Goal: Task Accomplishment & Management: Manage account settings

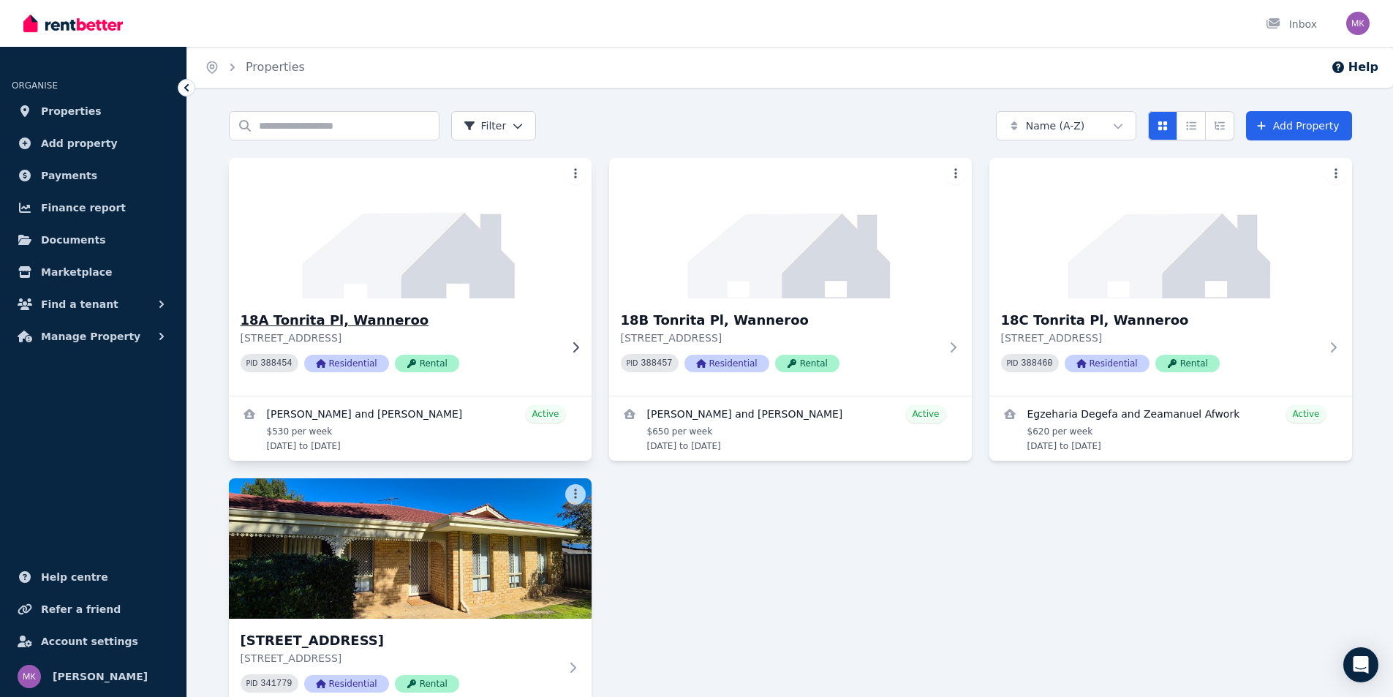
click at [359, 280] on img at bounding box center [409, 228] width 381 height 148
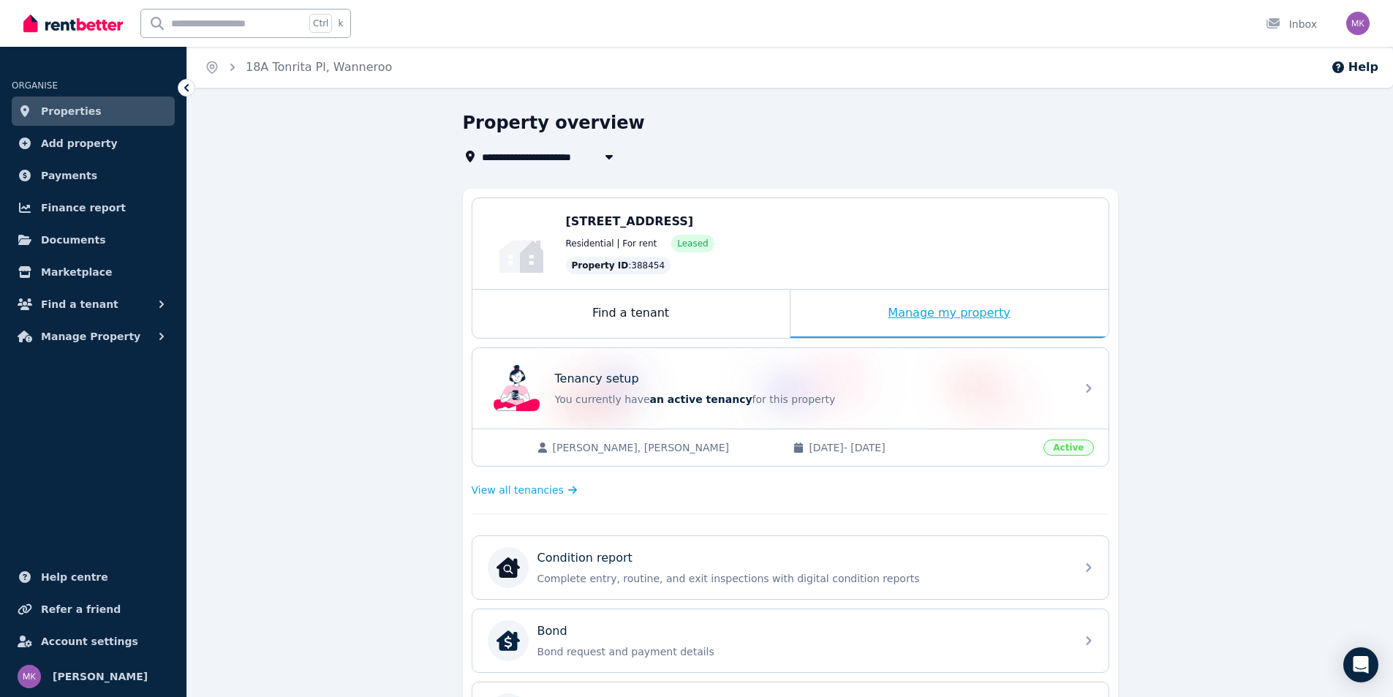
click at [914, 321] on div "Manage my property" at bounding box center [949, 314] width 318 height 48
click at [938, 312] on div "Manage my property" at bounding box center [949, 314] width 318 height 48
click at [922, 317] on div "Manage my property" at bounding box center [949, 314] width 318 height 48
click at [66, 178] on span "Payments" at bounding box center [69, 176] width 56 height 18
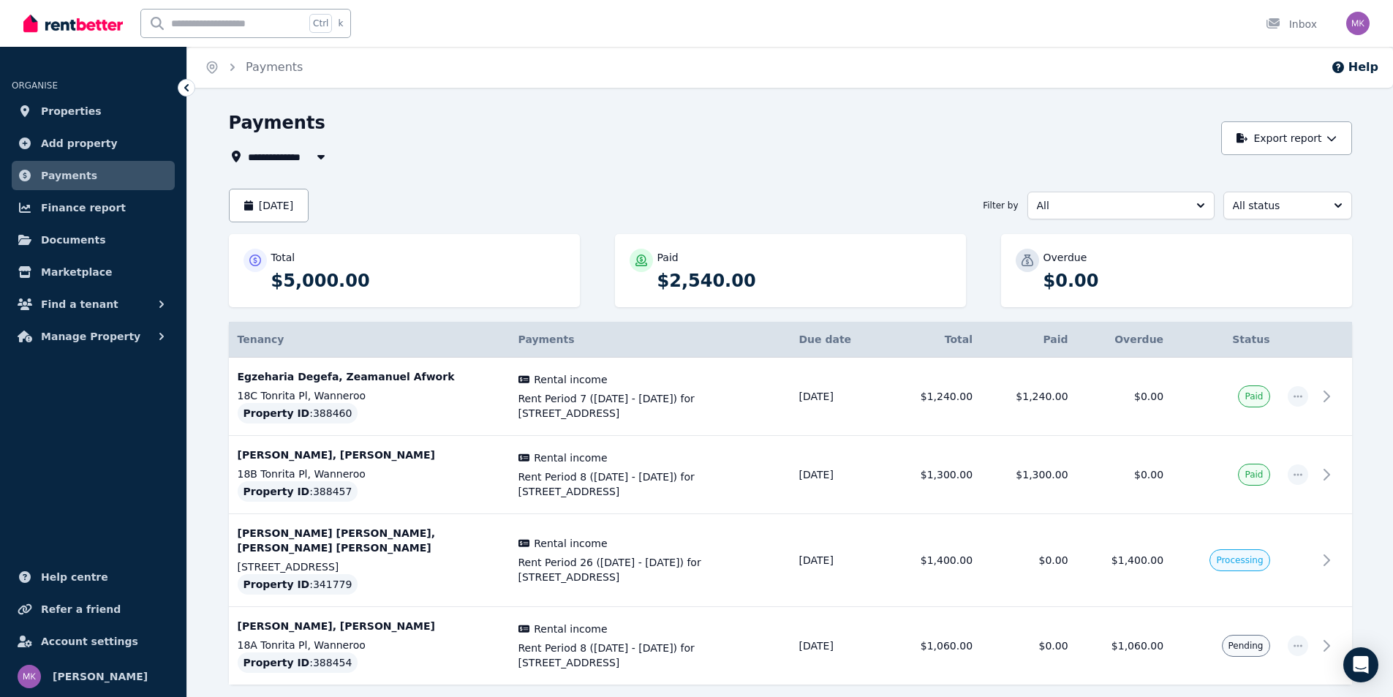
click at [324, 158] on icon "button" at bounding box center [321, 157] width 15 height 12
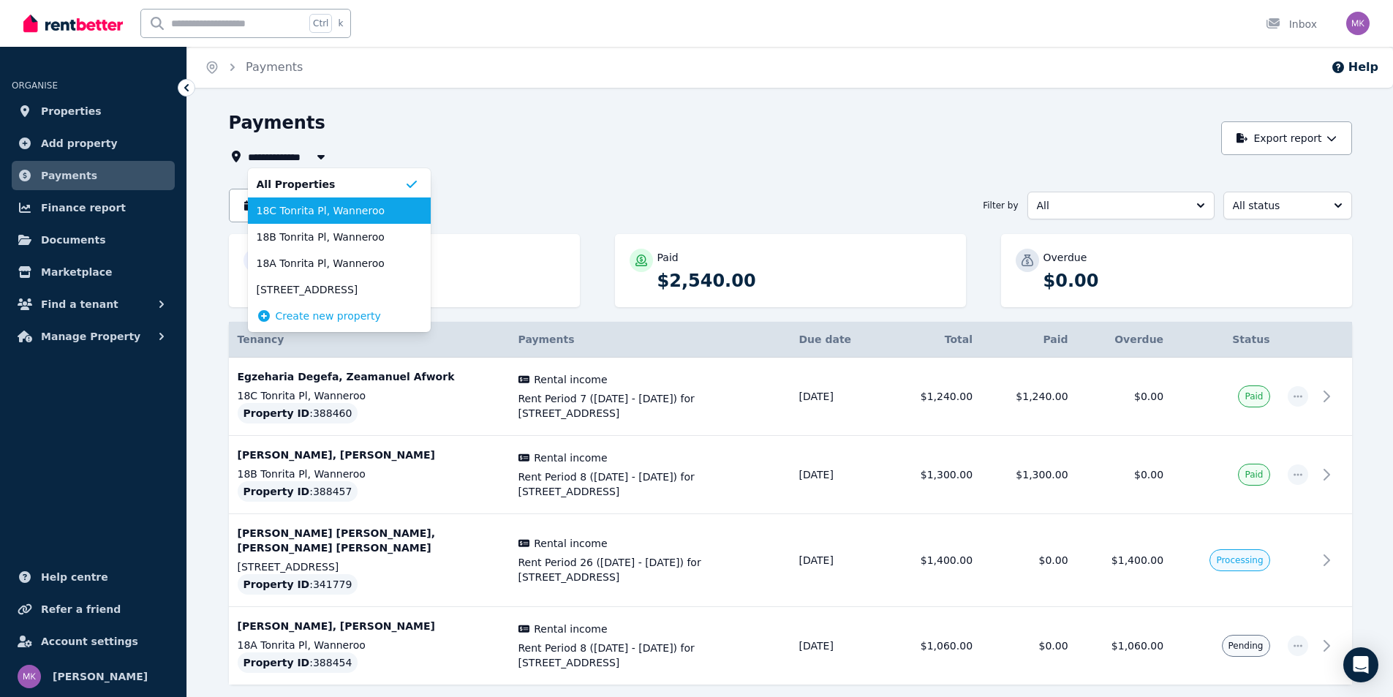
click at [322, 216] on span "18C Tonrita Pl, Wanneroo" at bounding box center [331, 210] width 148 height 15
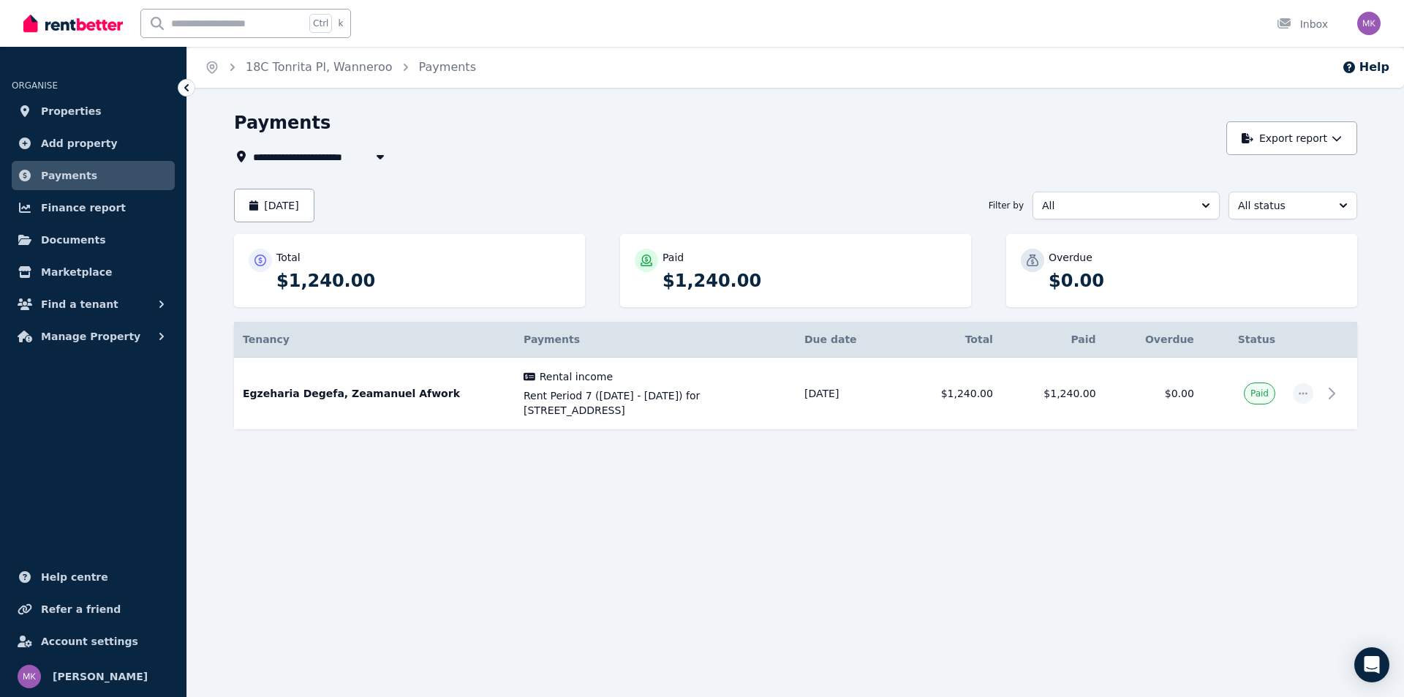
click at [333, 156] on span "18C Tonrita Pl, Wanneroo" at bounding box center [330, 157] width 155 height 18
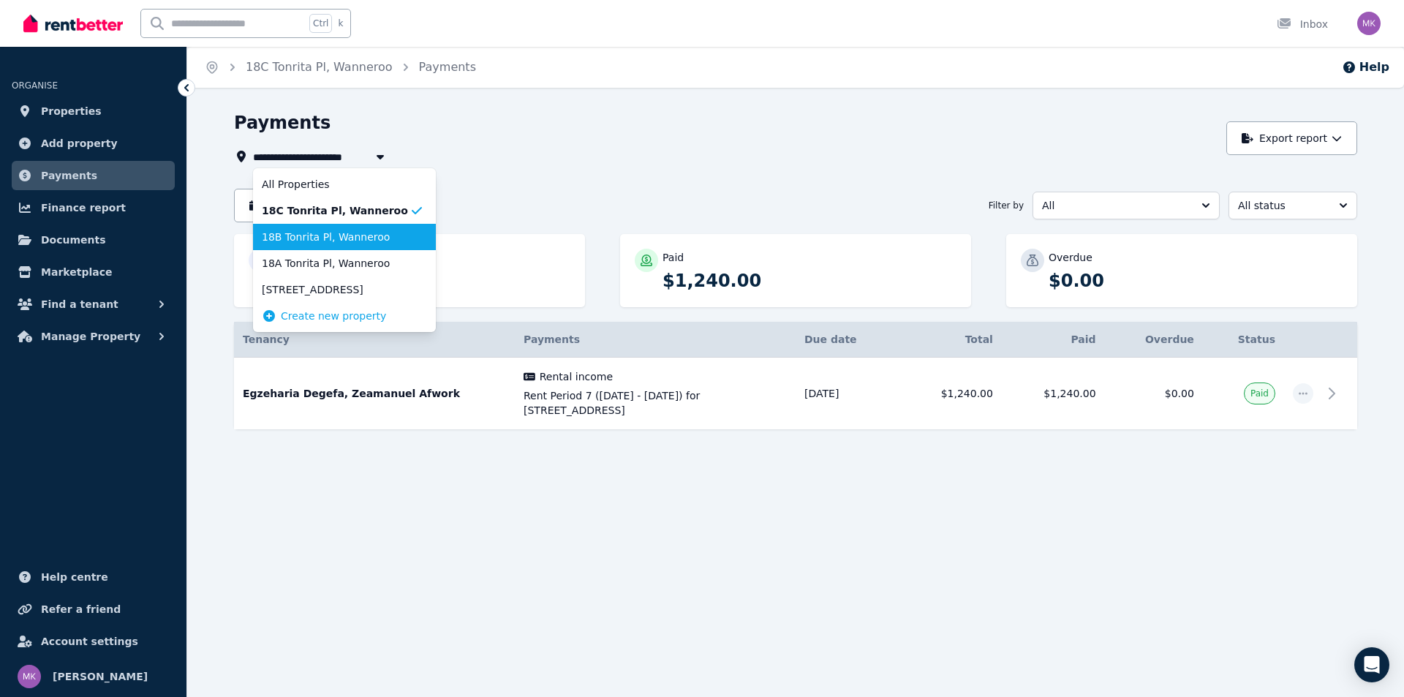
click at [321, 241] on span "18B Tonrita Pl, Wanneroo" at bounding box center [336, 237] width 148 height 15
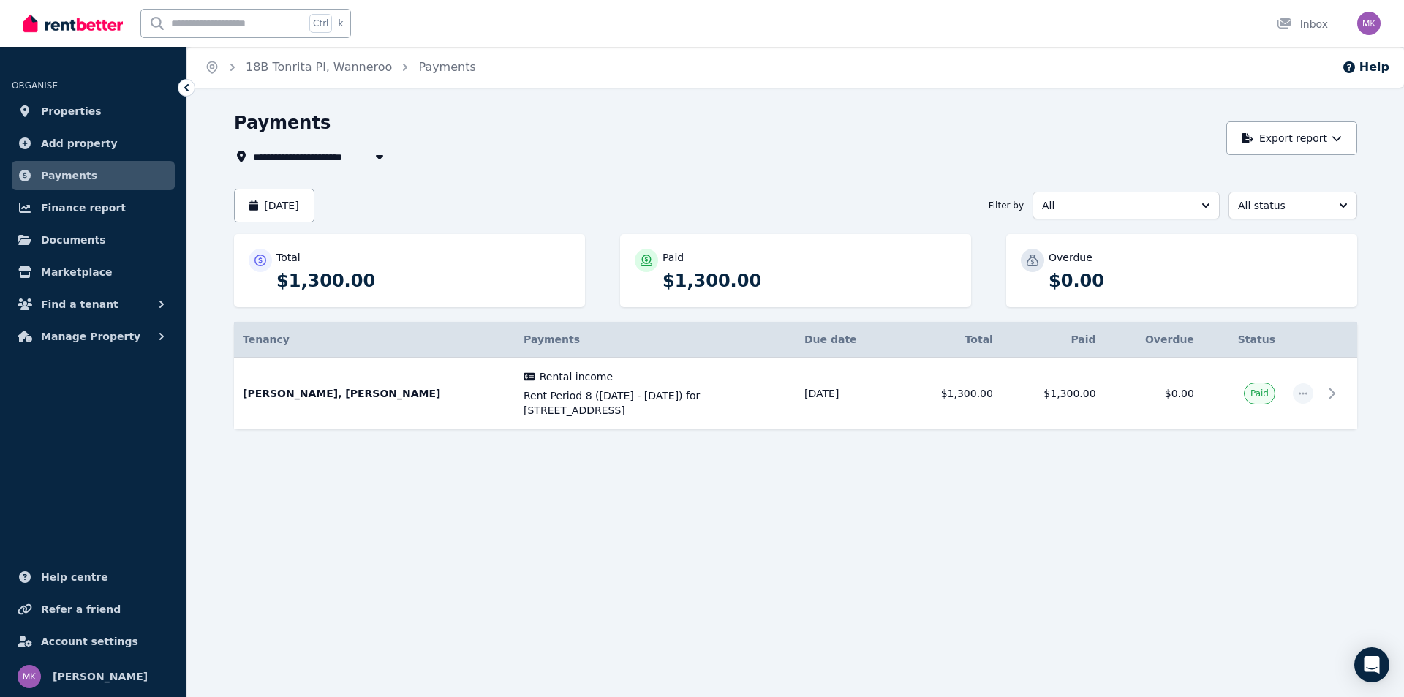
click at [322, 156] on span "18B Tonrita Pl, Wanneroo" at bounding box center [330, 157] width 154 height 18
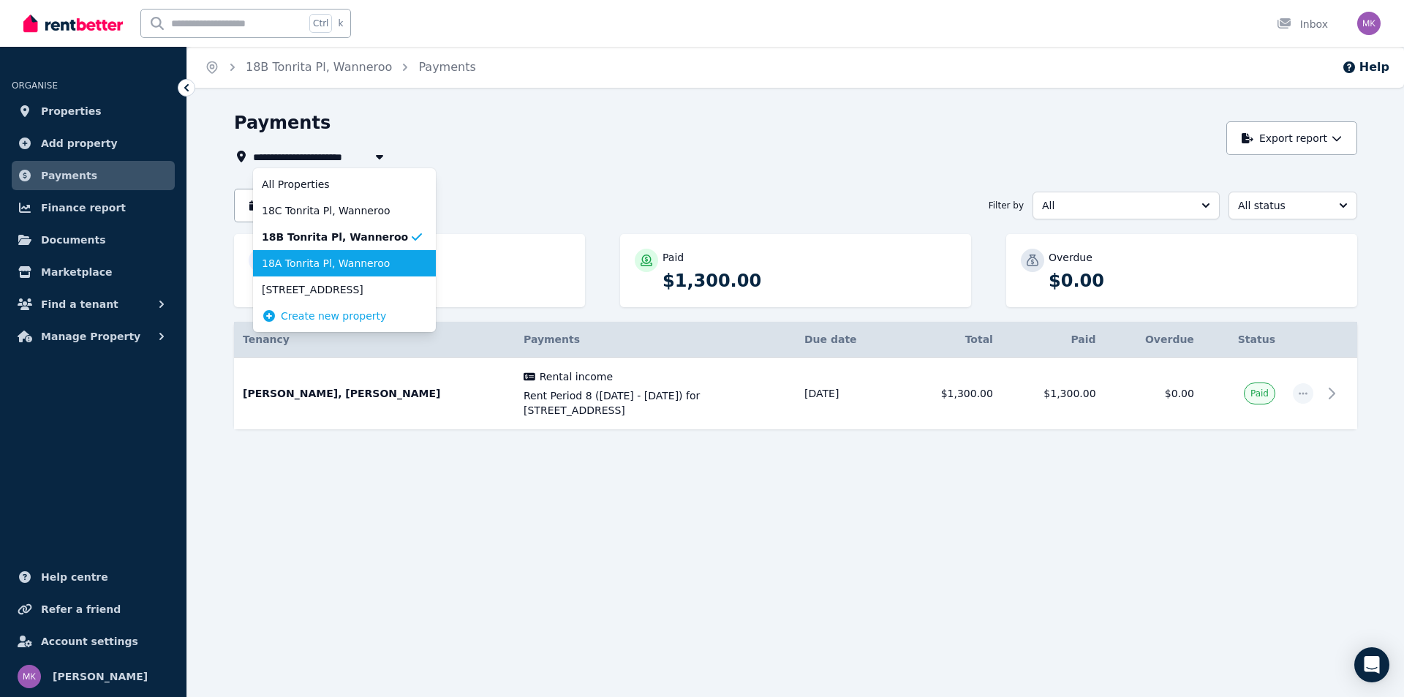
click at [324, 267] on span "18A Tonrita Pl, Wanneroo" at bounding box center [336, 263] width 148 height 15
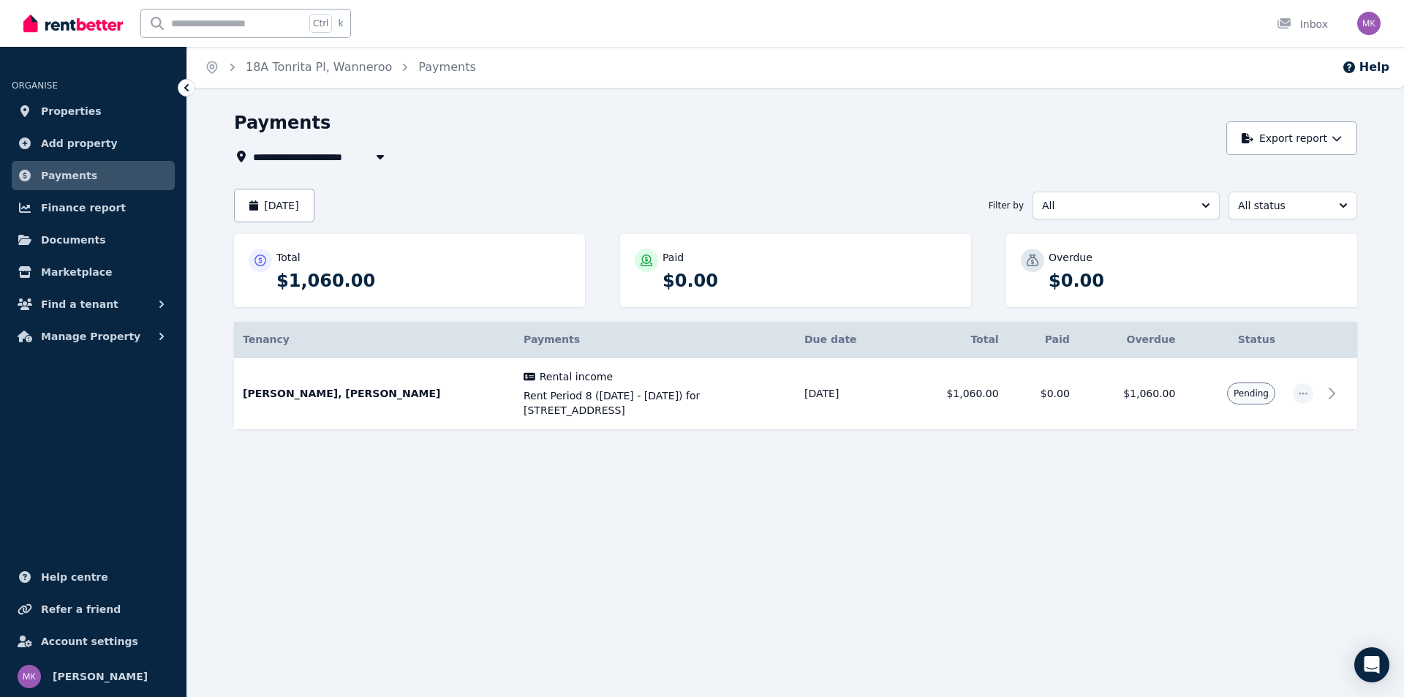
click at [344, 158] on span "18A Tonrita Pl, Wanneroo" at bounding box center [330, 157] width 154 height 18
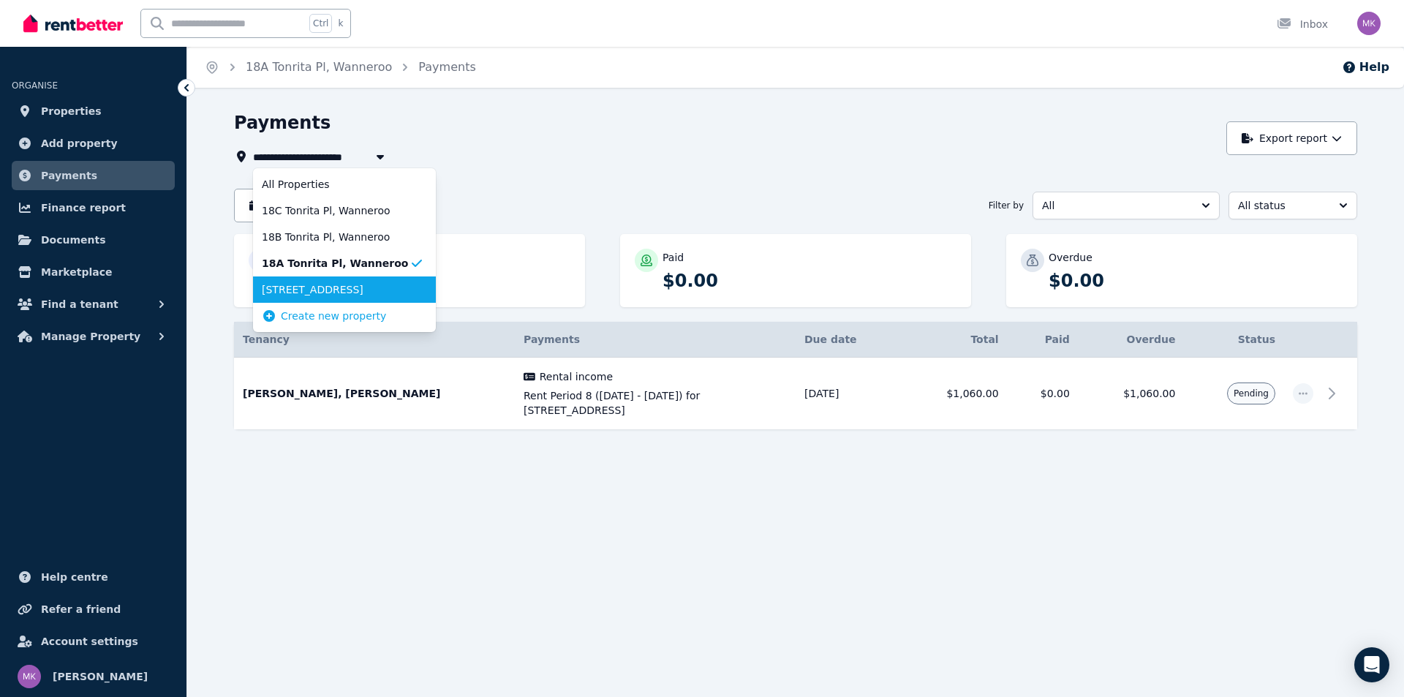
click at [328, 296] on span "[STREET_ADDRESS]" at bounding box center [336, 289] width 148 height 15
type input "**********"
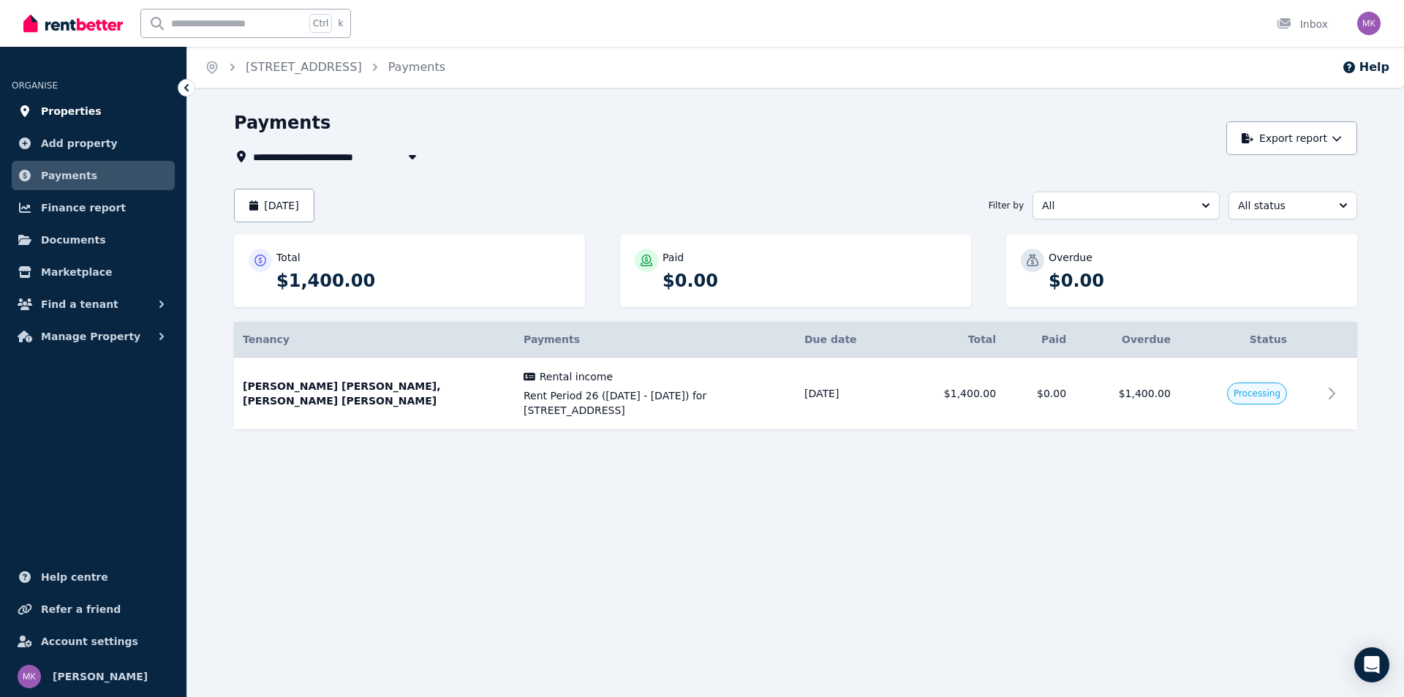
click at [105, 105] on link "Properties" at bounding box center [93, 111] width 163 height 29
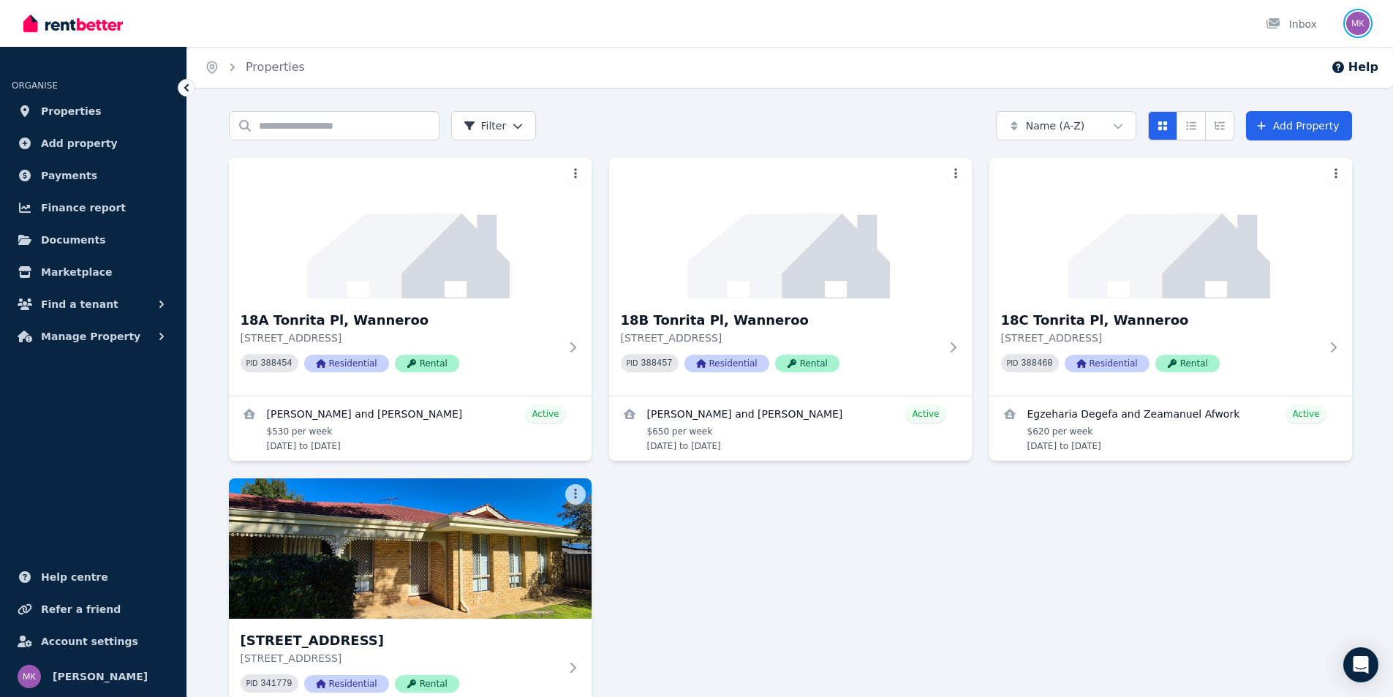
click at [1356, 18] on img "button" at bounding box center [1357, 23] width 23 height 23
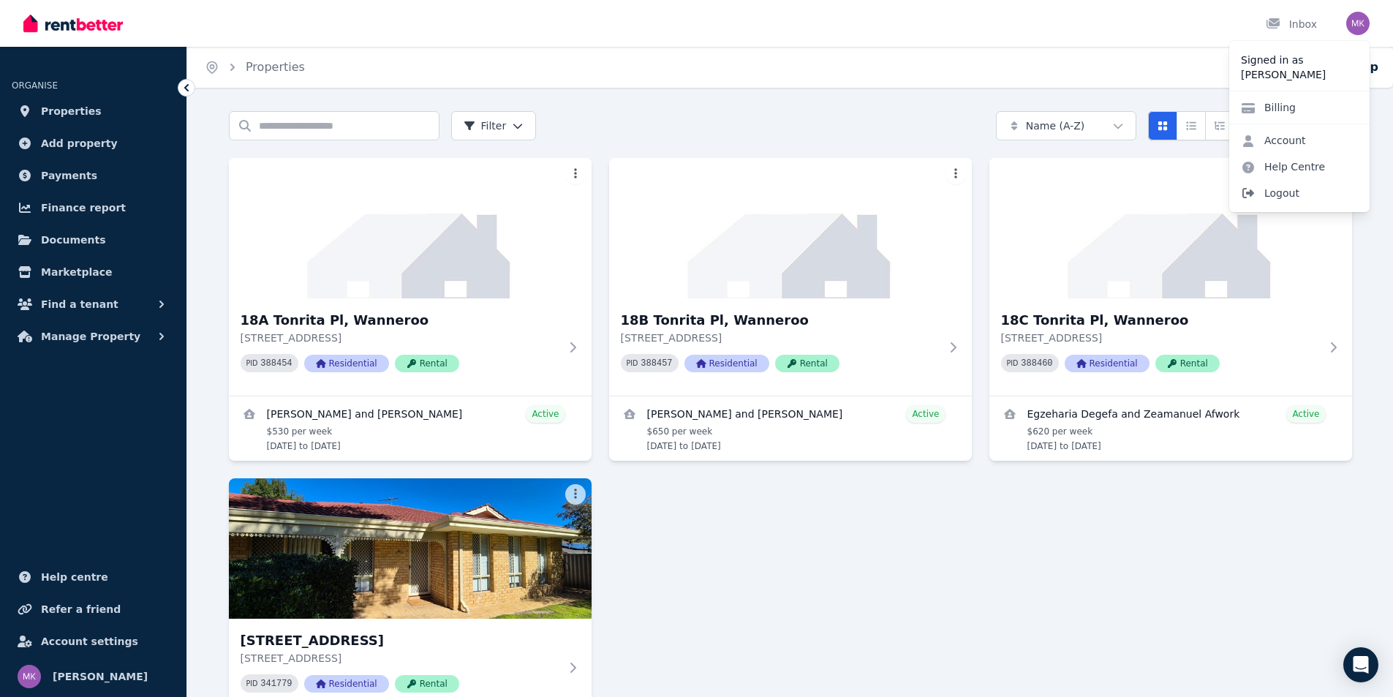
click at [1282, 197] on span "Logout" at bounding box center [1299, 193] width 140 height 26
